Goal: Entertainment & Leisure: Consume media (video, audio)

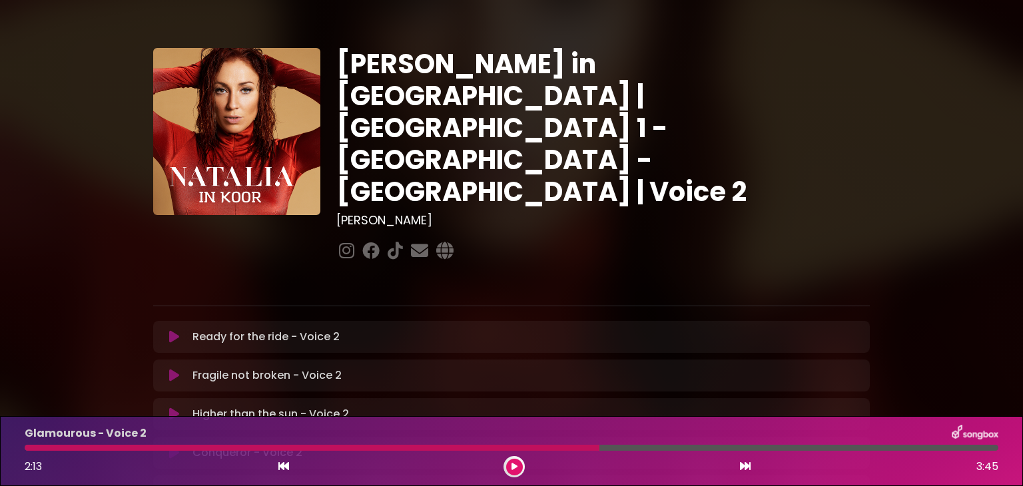
scroll to position [397, 0]
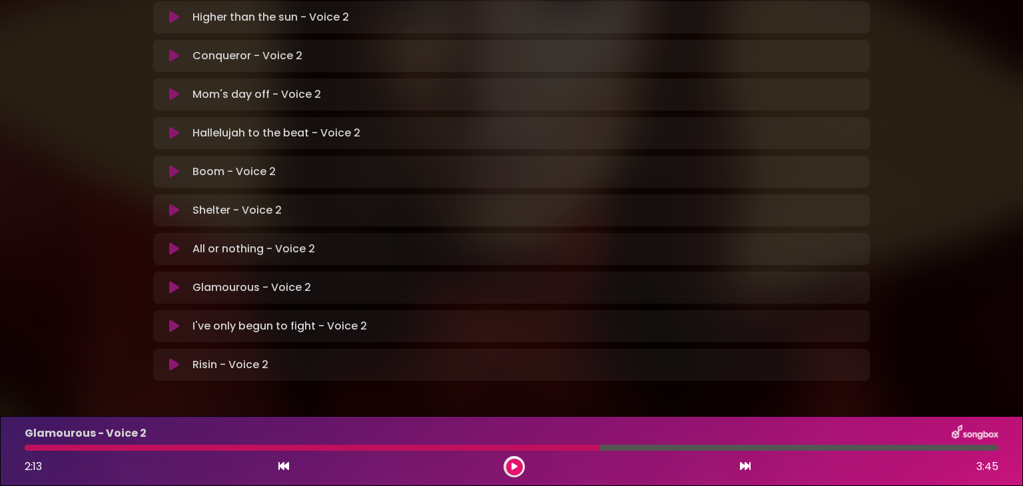
click at [29, 448] on div at bounding box center [312, 448] width 575 height 6
click at [515, 465] on icon at bounding box center [514, 467] width 6 height 8
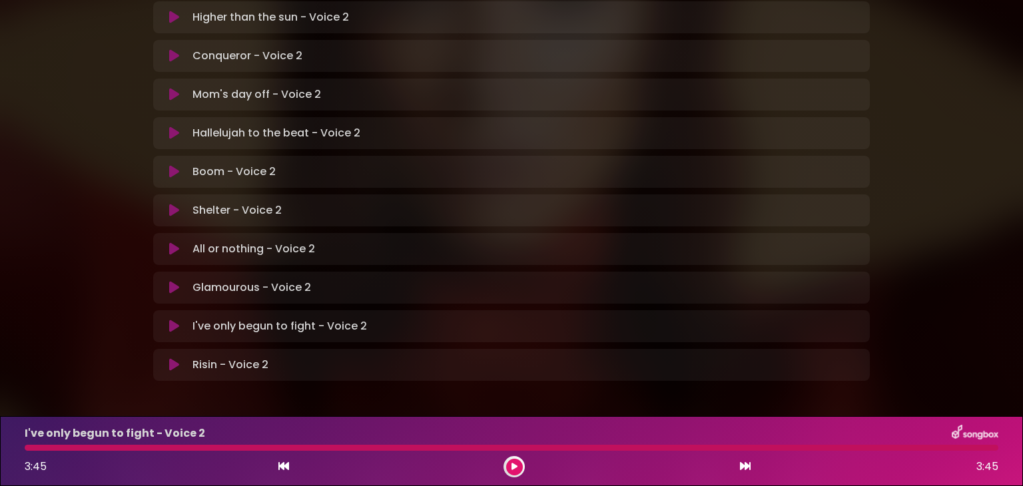
click at [511, 466] on icon at bounding box center [514, 467] width 6 height 8
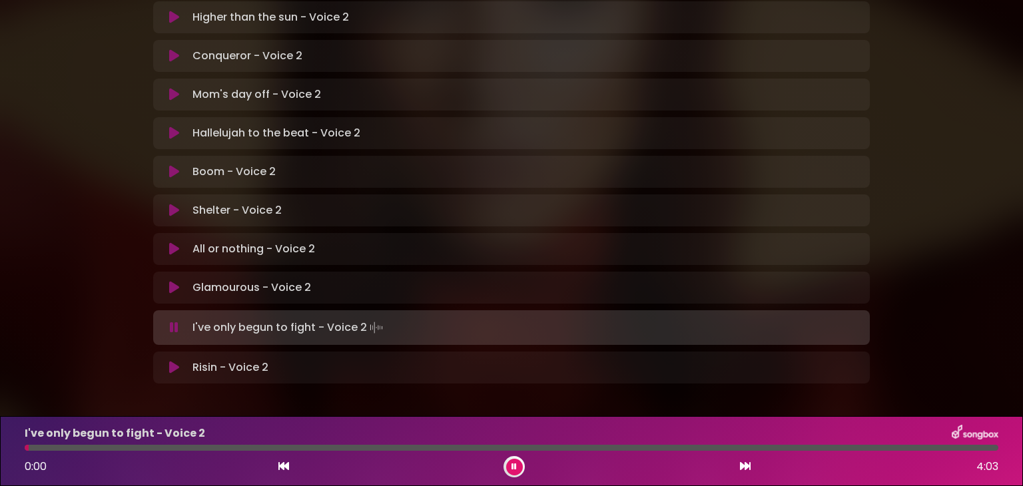
click at [511, 466] on icon at bounding box center [513, 467] width 5 height 8
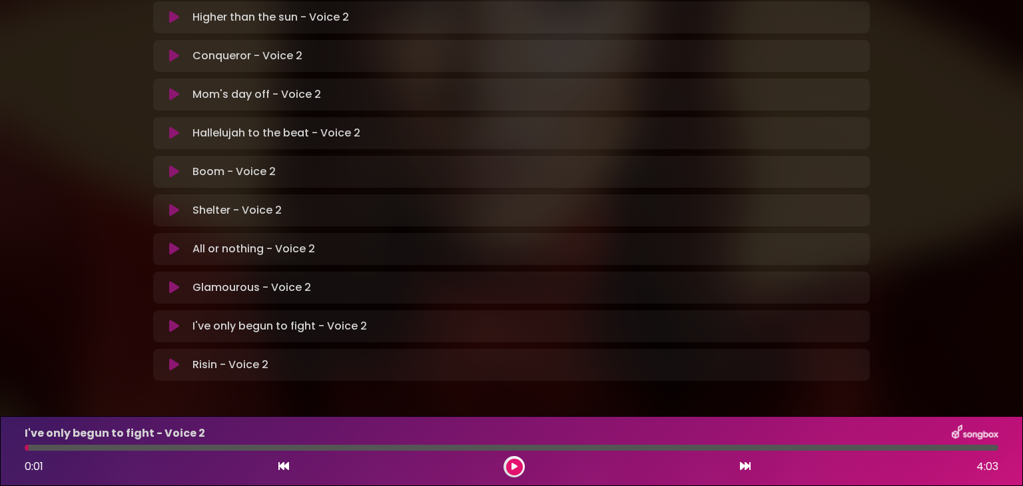
click at [517, 466] on icon at bounding box center [514, 467] width 6 height 8
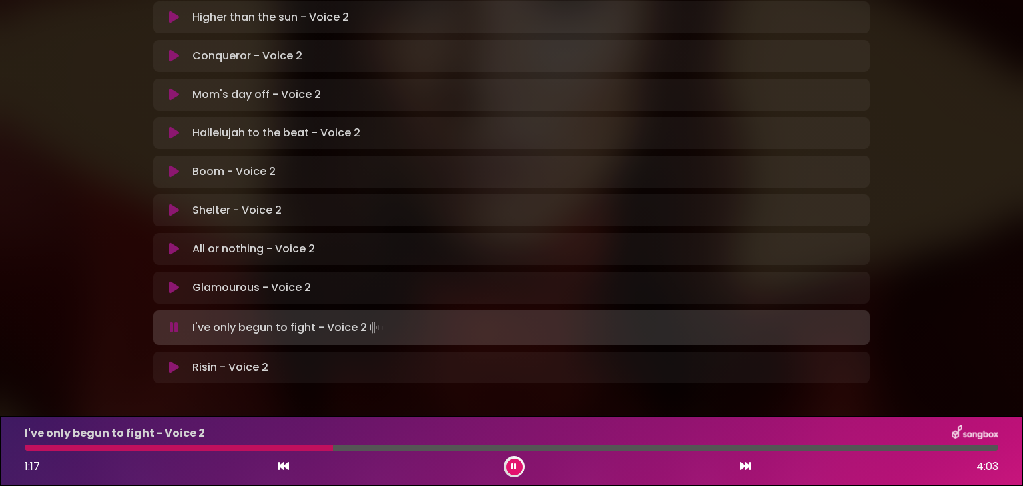
click at [28, 449] on div at bounding box center [179, 448] width 308 height 6
drag, startPoint x: 28, startPoint y: 449, endPoint x: 43, endPoint y: 451, distance: 14.9
click at [43, 451] on div "I've only begun to fight - Voice 2 0:00 4:03" at bounding box center [511, 451] width 989 height 53
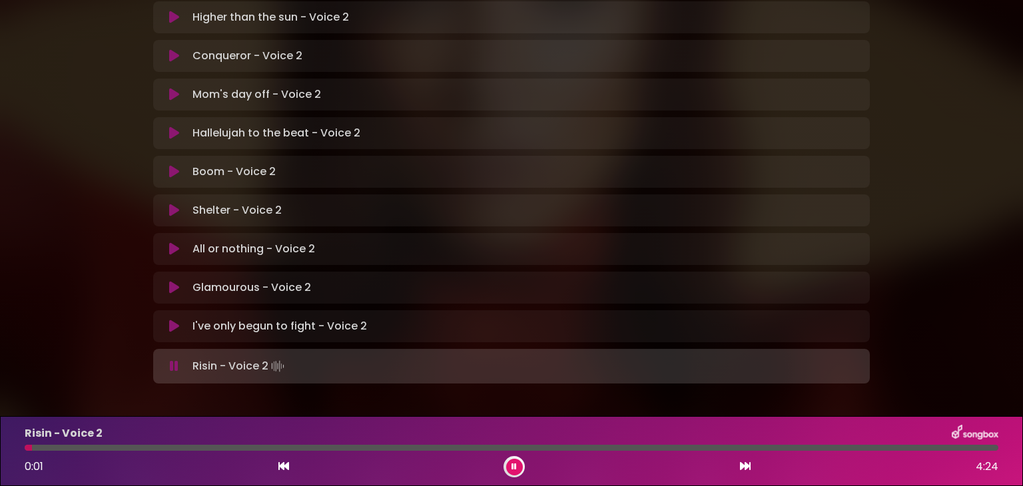
click at [515, 467] on icon at bounding box center [513, 467] width 5 height 8
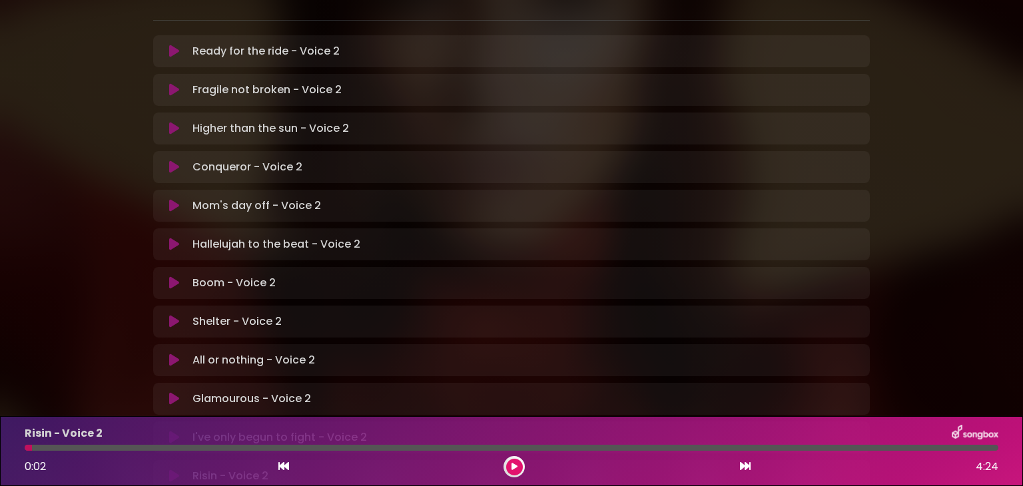
scroll to position [284, 0]
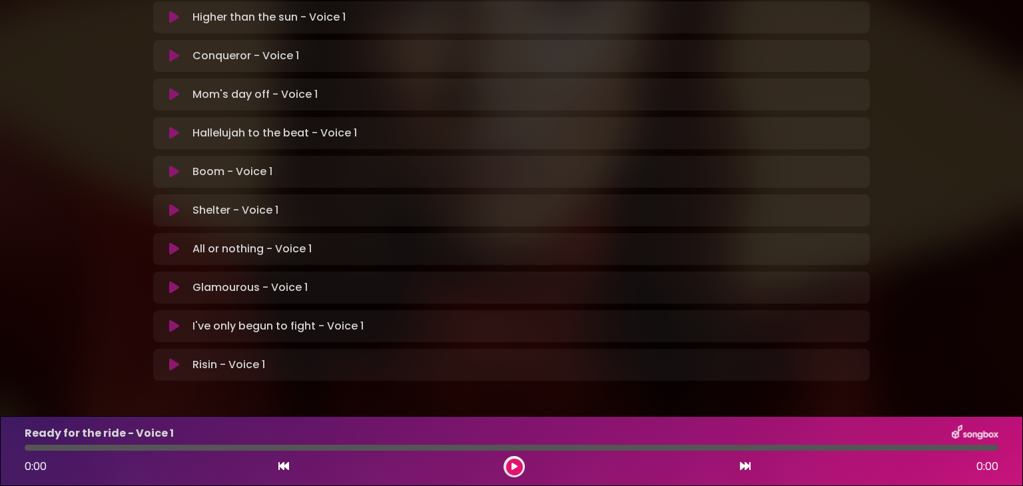
scroll to position [395, 0]
click at [273, 320] on p "I've only begun to fight - Voice 1 Loading Track..." at bounding box center [277, 328] width 171 height 16
click at [178, 322] on icon at bounding box center [174, 328] width 10 height 13
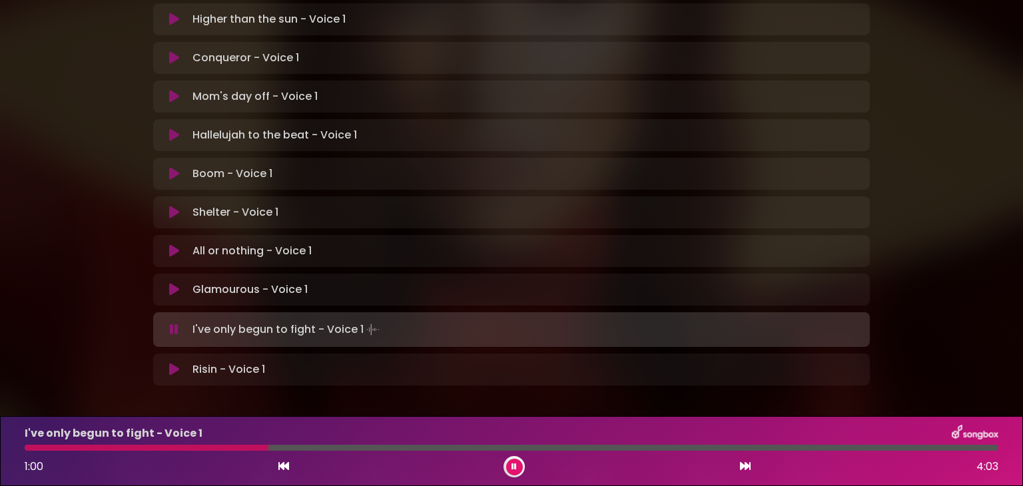
drag, startPoint x: 917, startPoint y: 350, endPoint x: 800, endPoint y: 334, distance: 118.2
click at [800, 334] on div "Natalia in Koor | Antwerpen 1 - Gent - Leuven | Voice 1 Hans Primusz ×" at bounding box center [511, 14] width 879 height 787
click at [517, 465] on button at bounding box center [514, 467] width 17 height 17
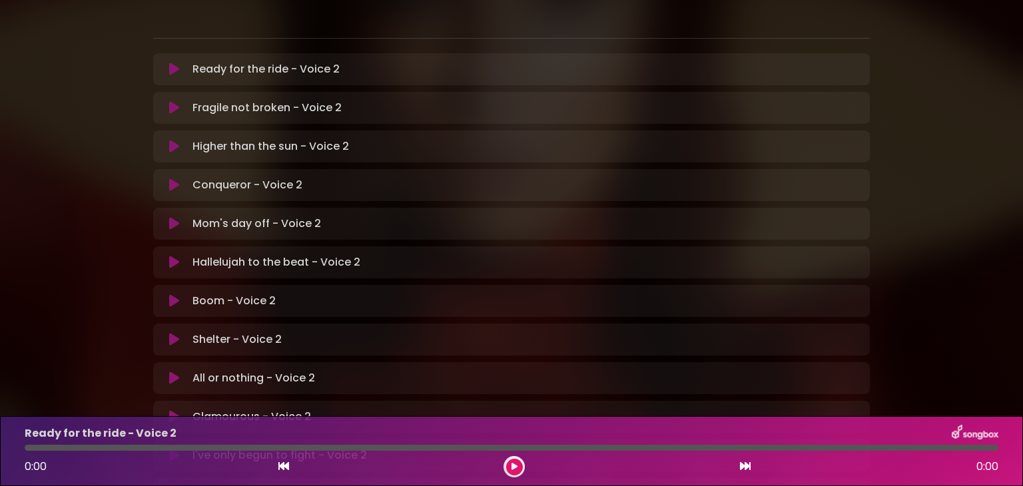
scroll to position [397, 0]
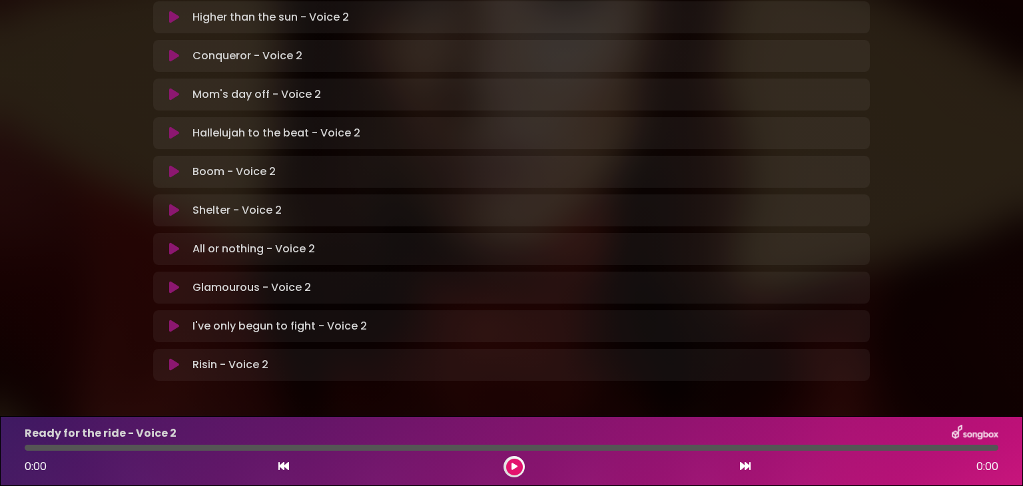
click at [515, 469] on icon at bounding box center [514, 467] width 6 height 8
click at [514, 461] on button at bounding box center [514, 467] width 17 height 17
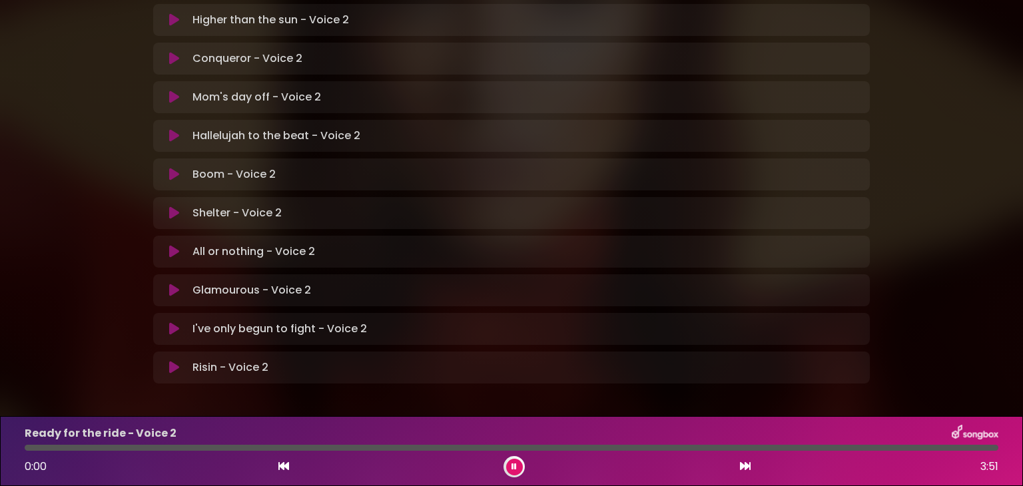
scroll to position [399, 0]
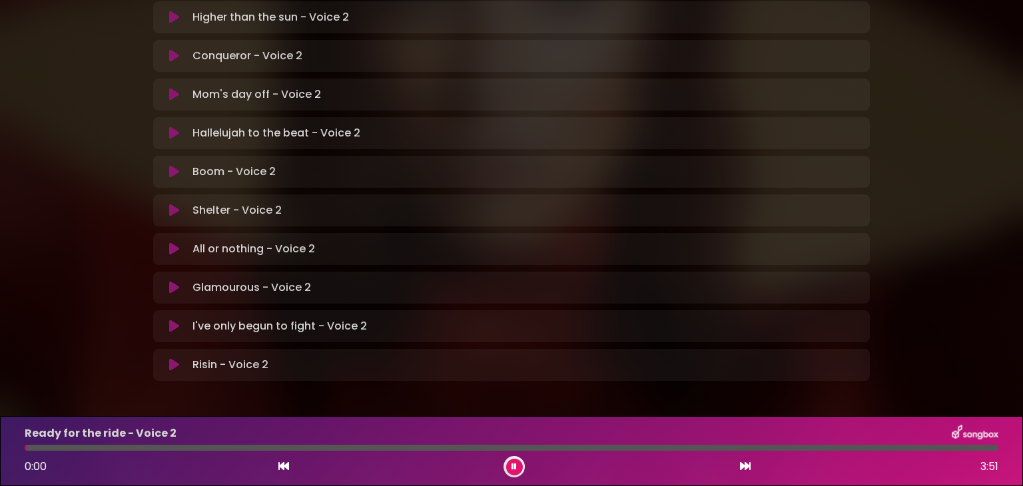
click at [516, 457] on div at bounding box center [513, 466] width 21 height 21
click at [265, 459] on div "0:03 3:51" at bounding box center [511, 466] width 989 height 21
click at [280, 463] on icon at bounding box center [283, 466] width 11 height 11
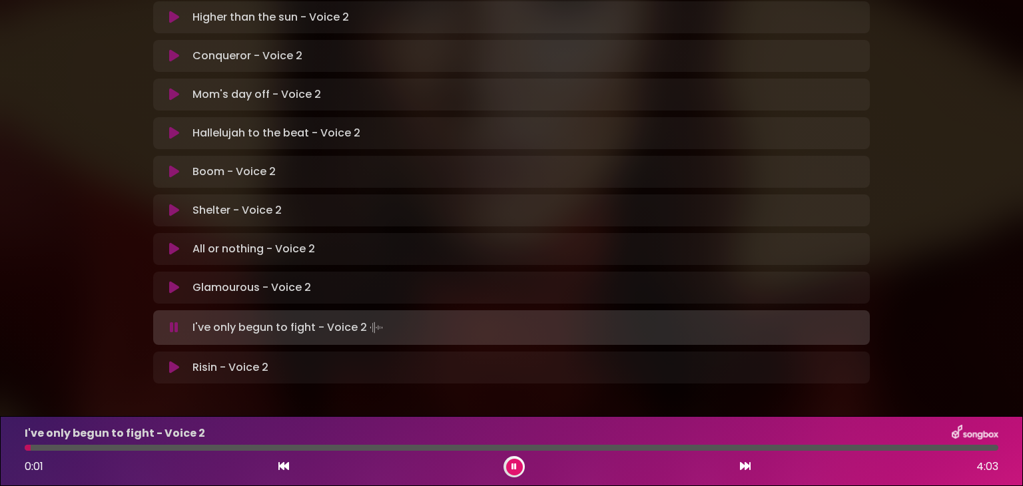
click at [744, 461] on icon at bounding box center [745, 466] width 11 height 11
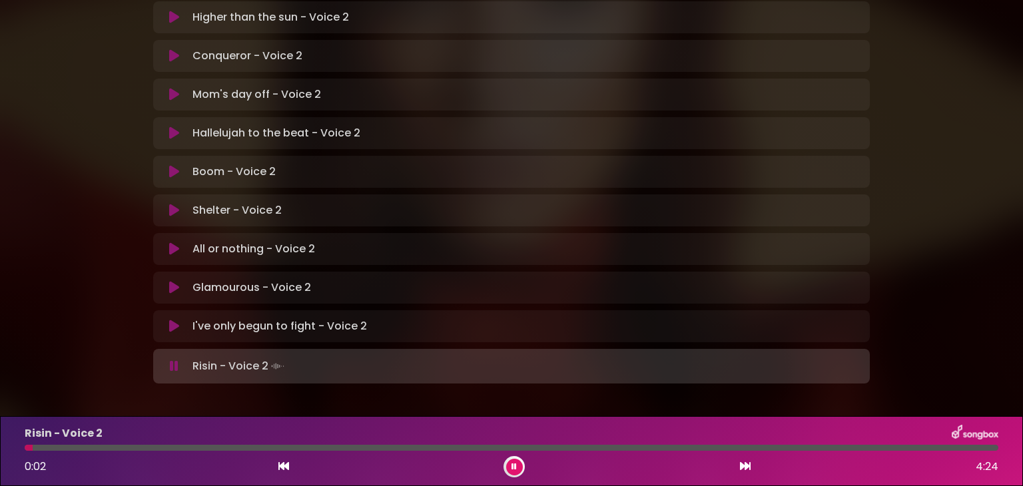
click at [513, 465] on icon at bounding box center [513, 467] width 5 height 8
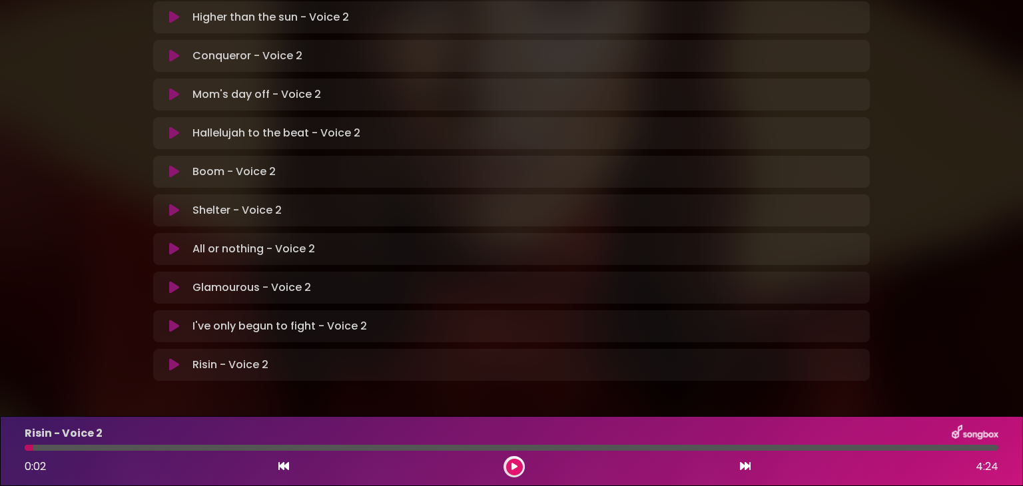
click at [509, 469] on button at bounding box center [514, 467] width 17 height 17
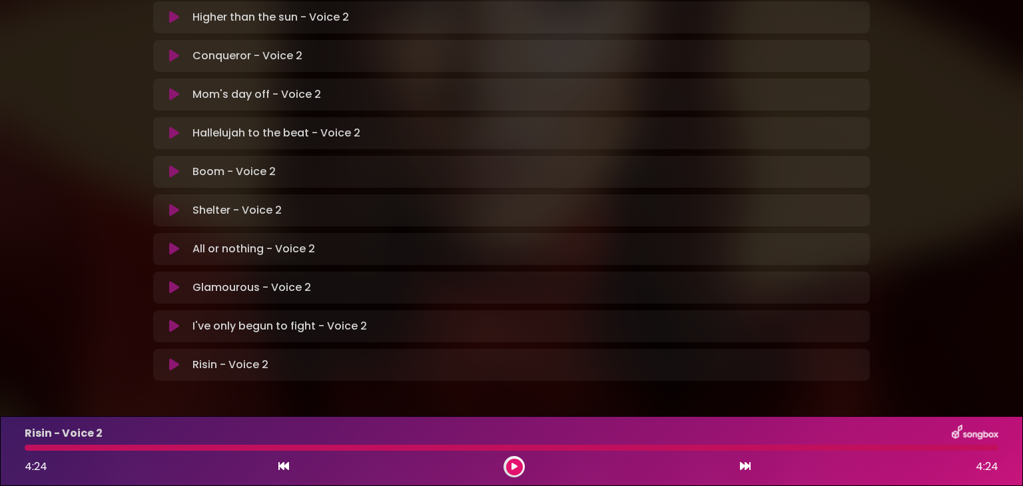
click at [517, 471] on button at bounding box center [514, 467] width 17 height 17
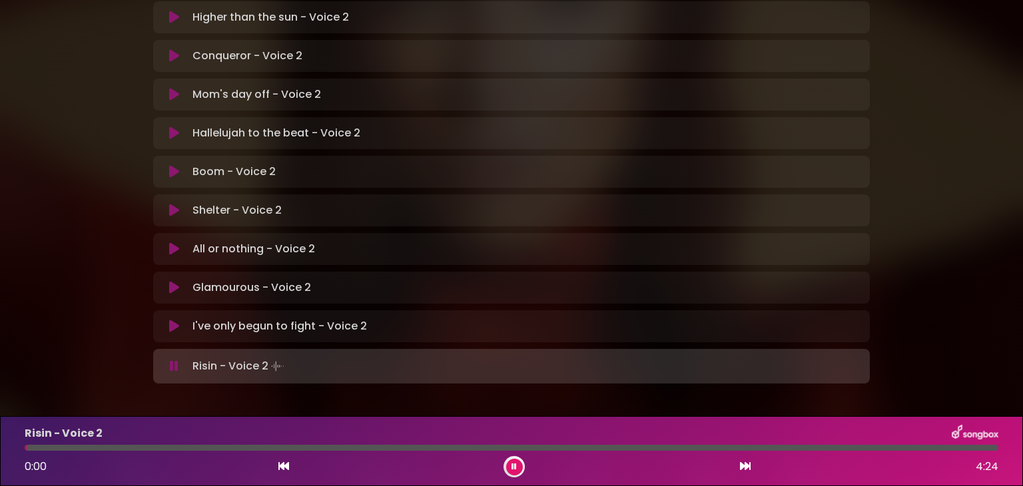
click at [517, 470] on button at bounding box center [514, 467] width 17 height 17
